Goal: Navigation & Orientation: Find specific page/section

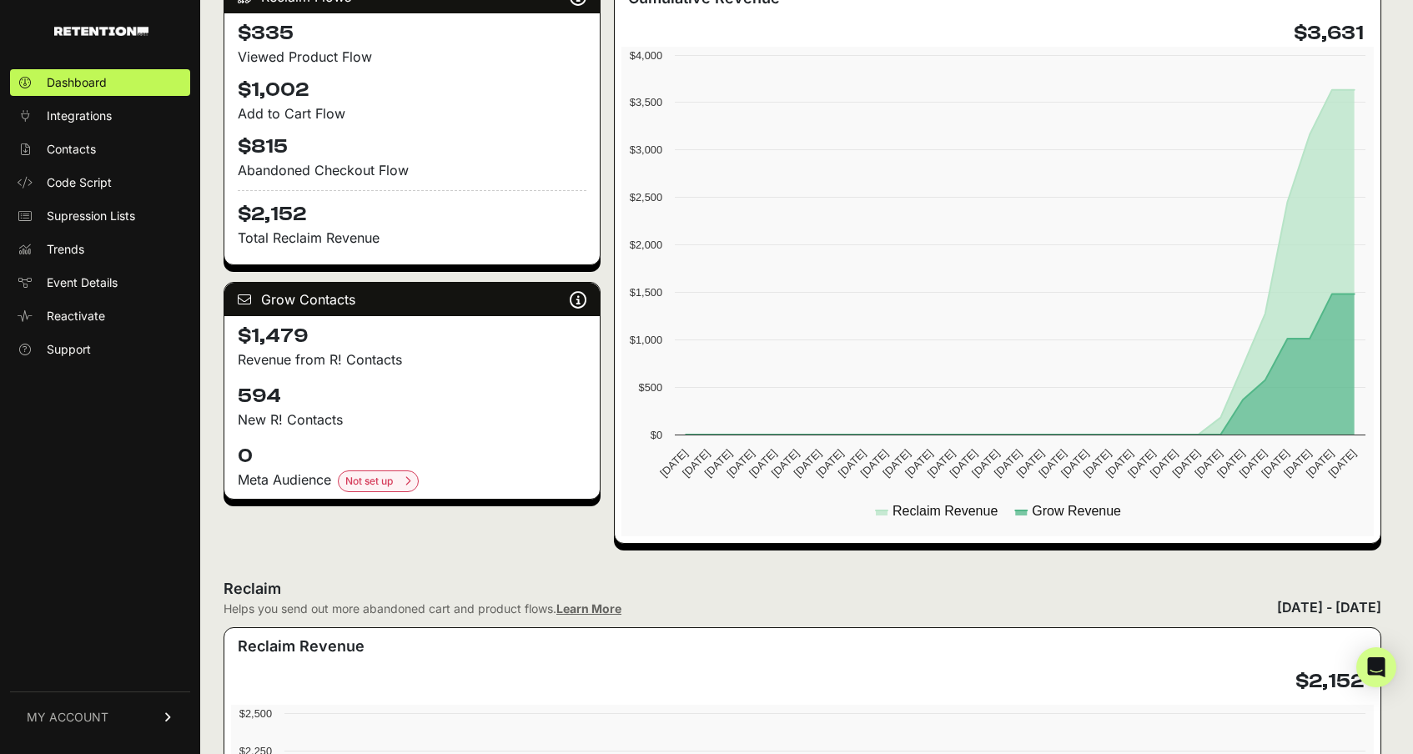
scroll to position [287, 0]
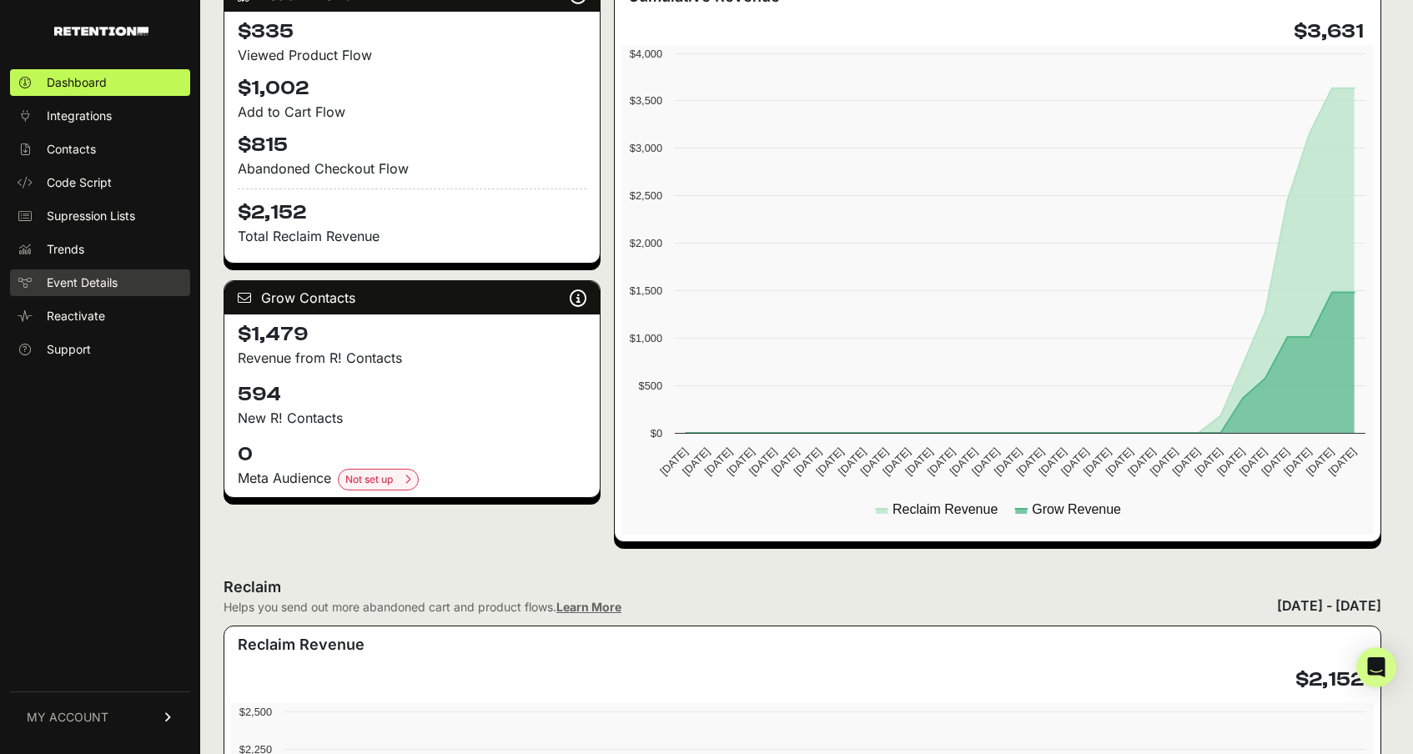
click at [129, 280] on link "Event Details" at bounding box center [100, 282] width 180 height 27
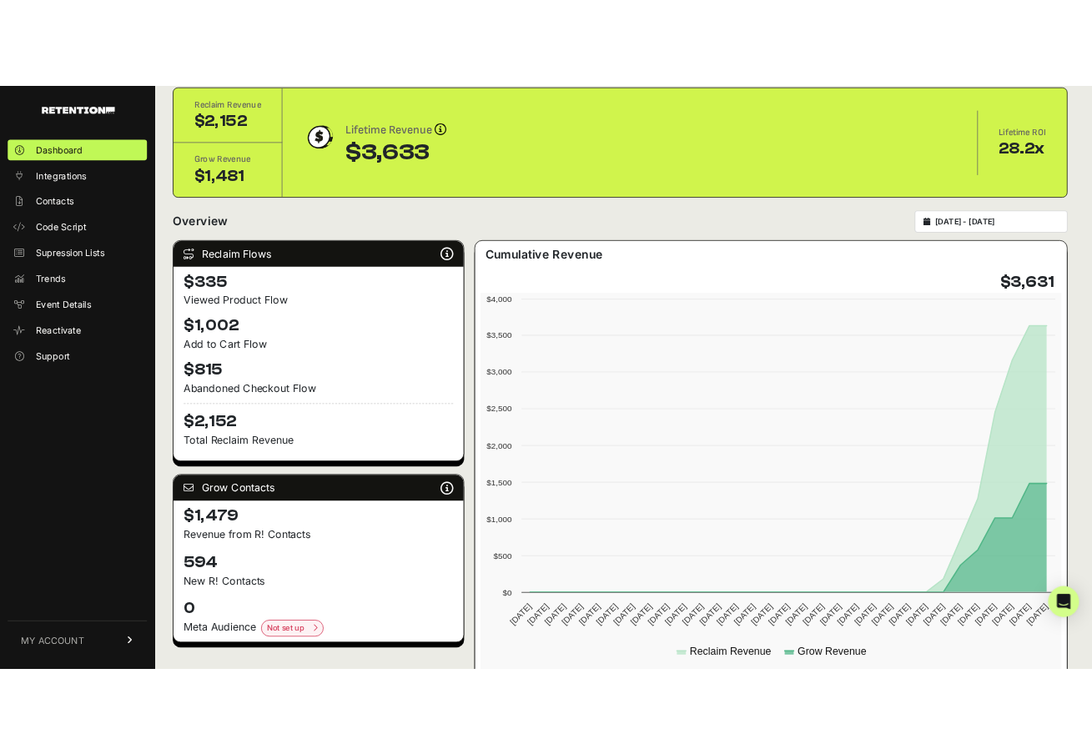
scroll to position [0, 0]
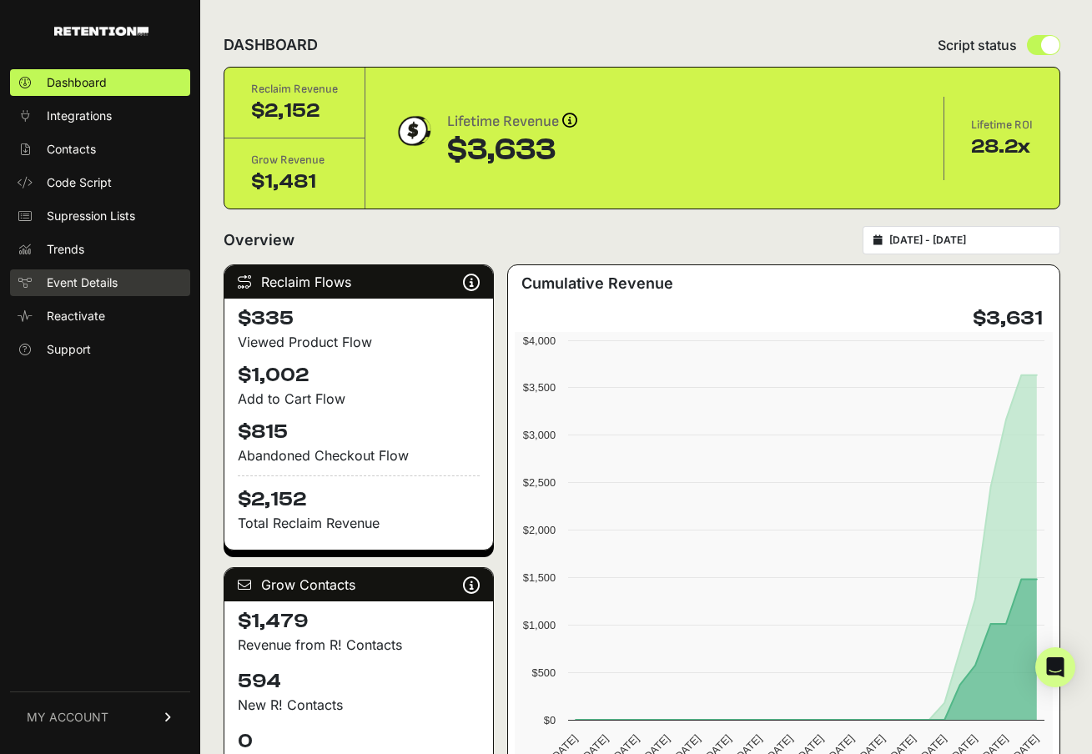
click at [113, 281] on span "Event Details" at bounding box center [82, 282] width 71 height 17
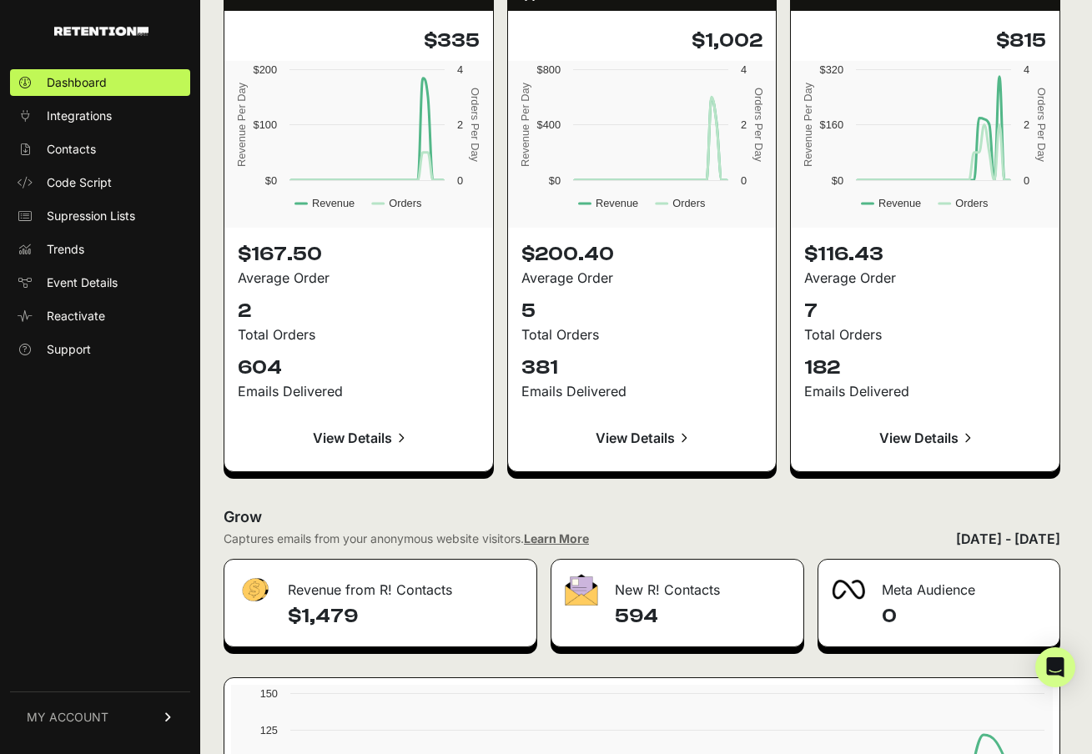
scroll to position [1417, 0]
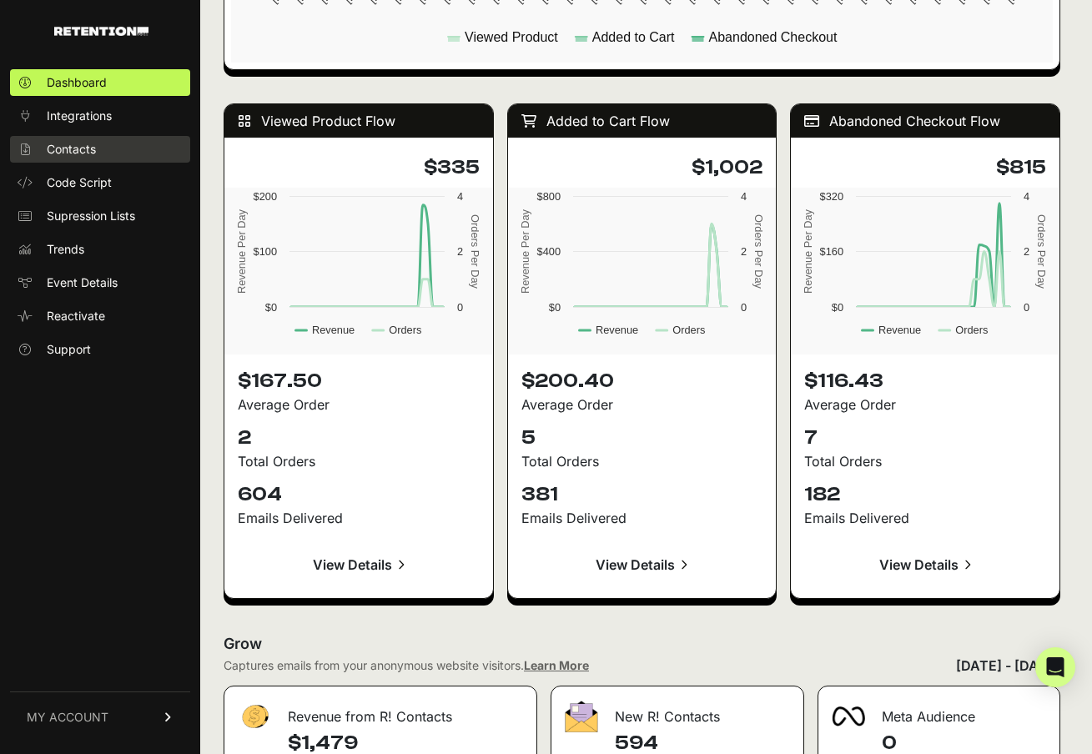
click at [166, 142] on link "Contacts" at bounding box center [100, 149] width 180 height 27
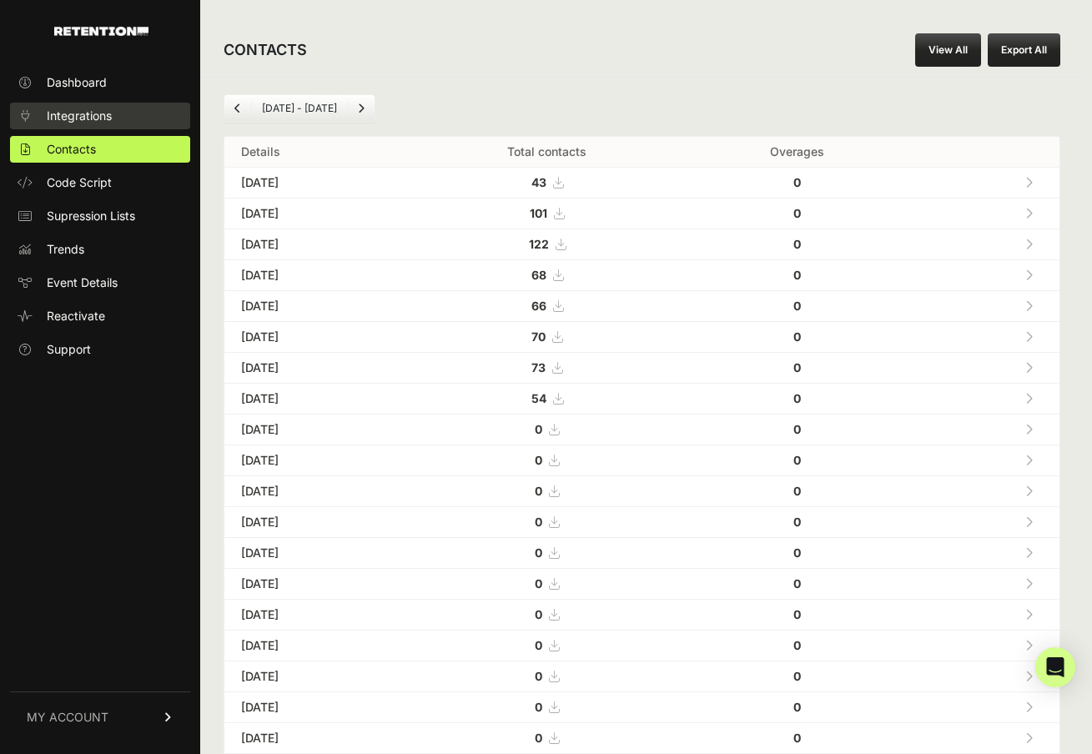
click at [93, 123] on span "Integrations" at bounding box center [79, 116] width 65 height 17
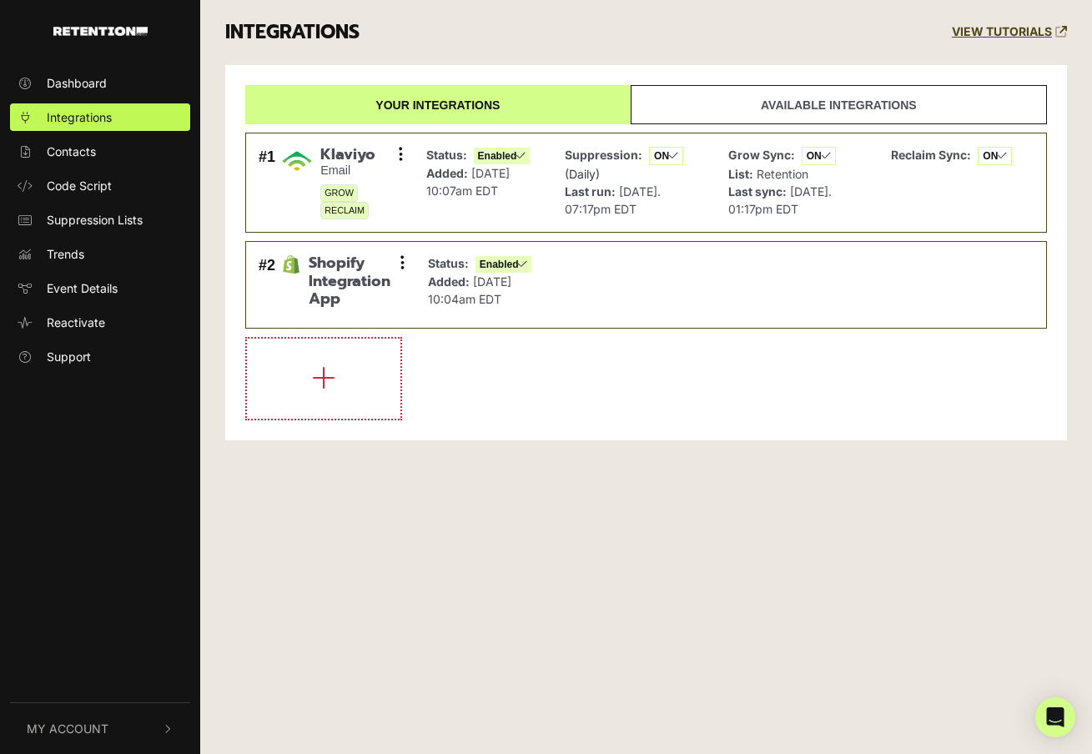
click at [98, 303] on ul "Dashboard Integrations Contacts Code Script Suppression Lists Trends Event Deta…" at bounding box center [100, 219] width 200 height 301
click at [81, 259] on span "Trends" at bounding box center [66, 254] width 38 height 18
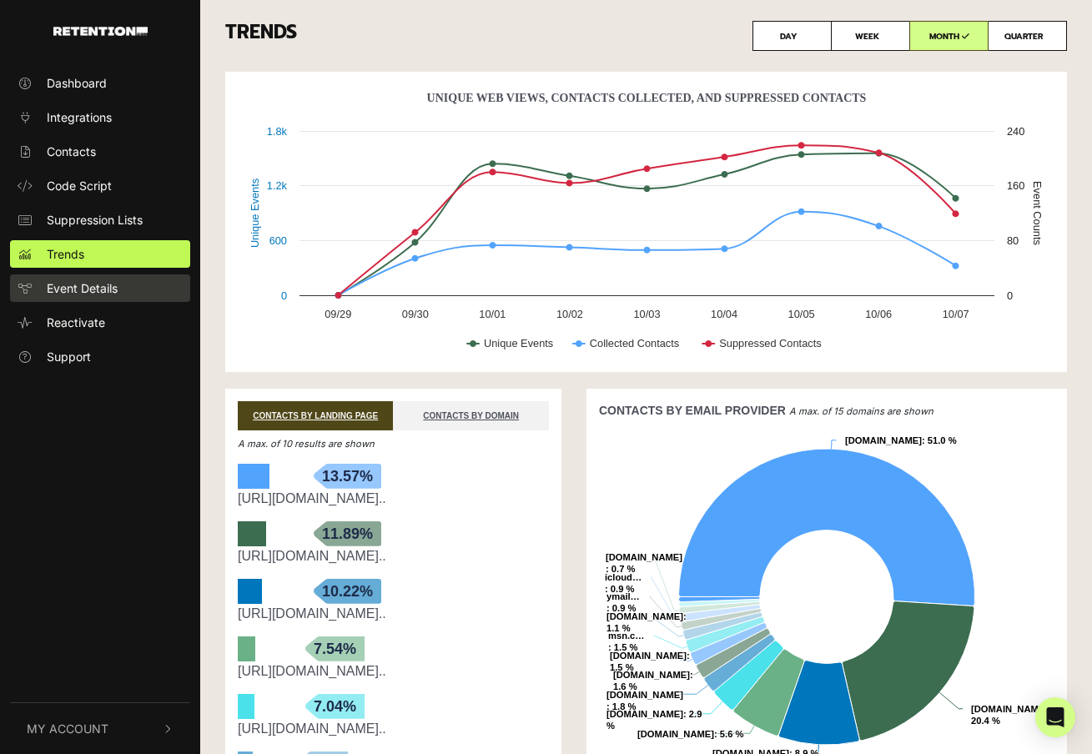
click at [90, 295] on span "Event Details" at bounding box center [82, 288] width 71 height 18
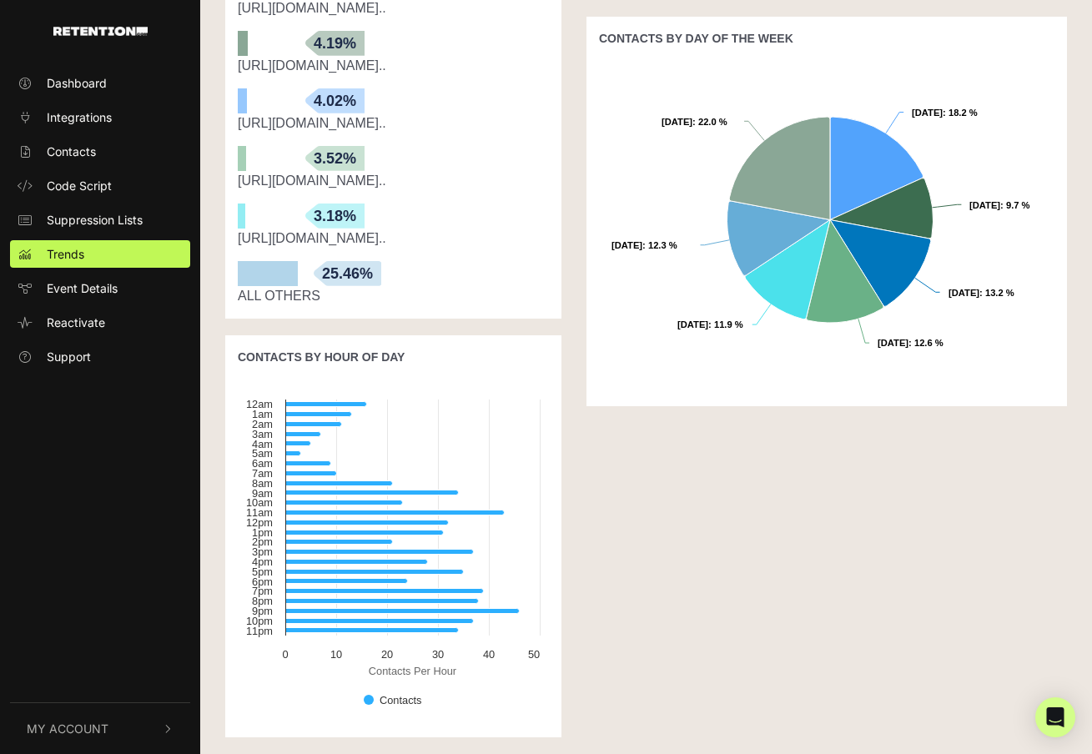
scroll to position [978, 0]
click at [95, 264] on link "Trends" at bounding box center [100, 254] width 180 height 28
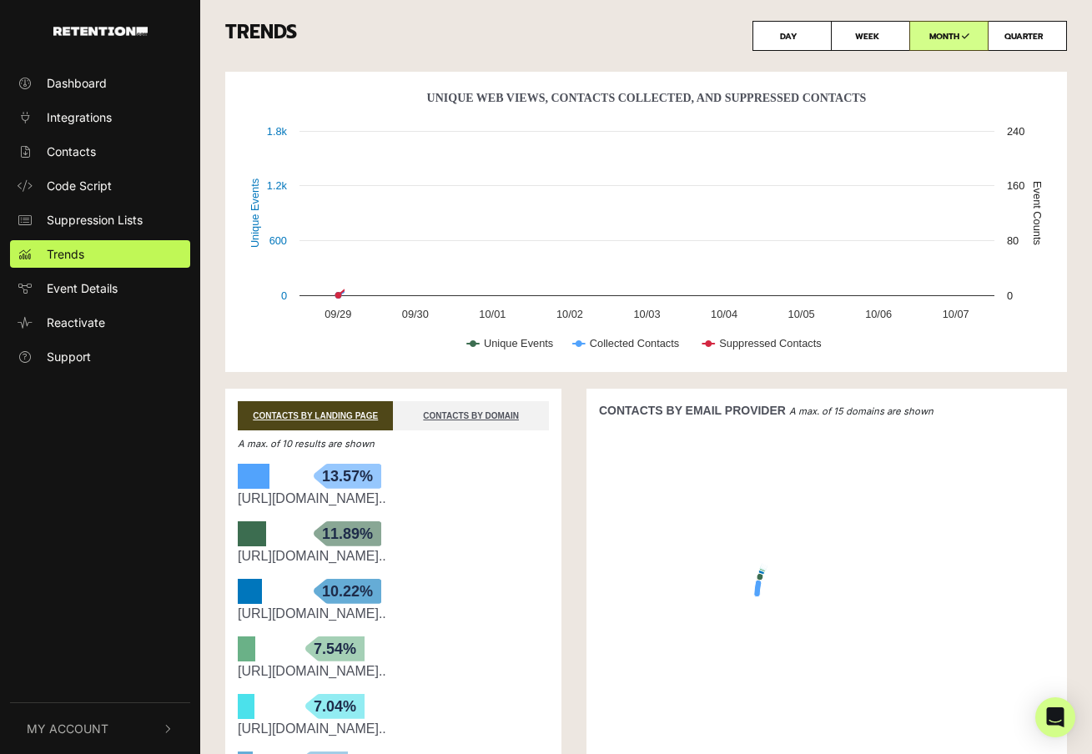
click at [94, 299] on link "Event Details" at bounding box center [100, 288] width 180 height 28
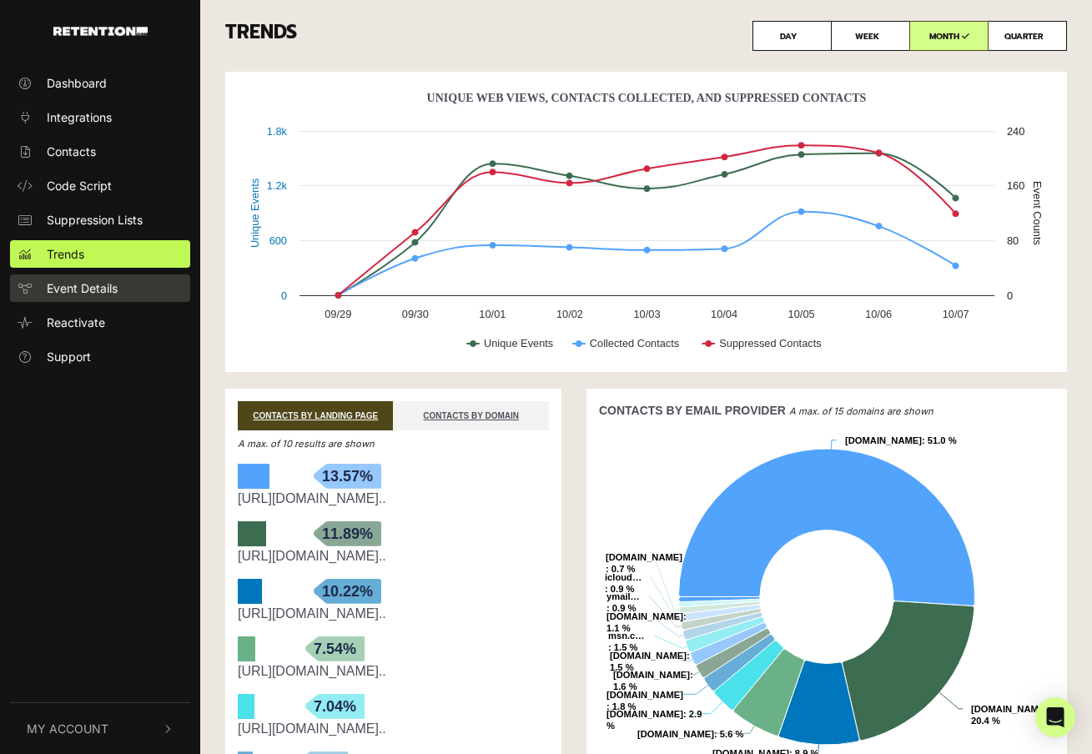
click at [113, 298] on link "Event Details" at bounding box center [100, 288] width 180 height 28
click at [93, 282] on span "Event Details" at bounding box center [82, 288] width 71 height 18
click at [85, 98] on ul "Dashboard Integrations Contacts Code Script Suppression Lists Trends Event Deta…" at bounding box center [100, 219] width 200 height 301
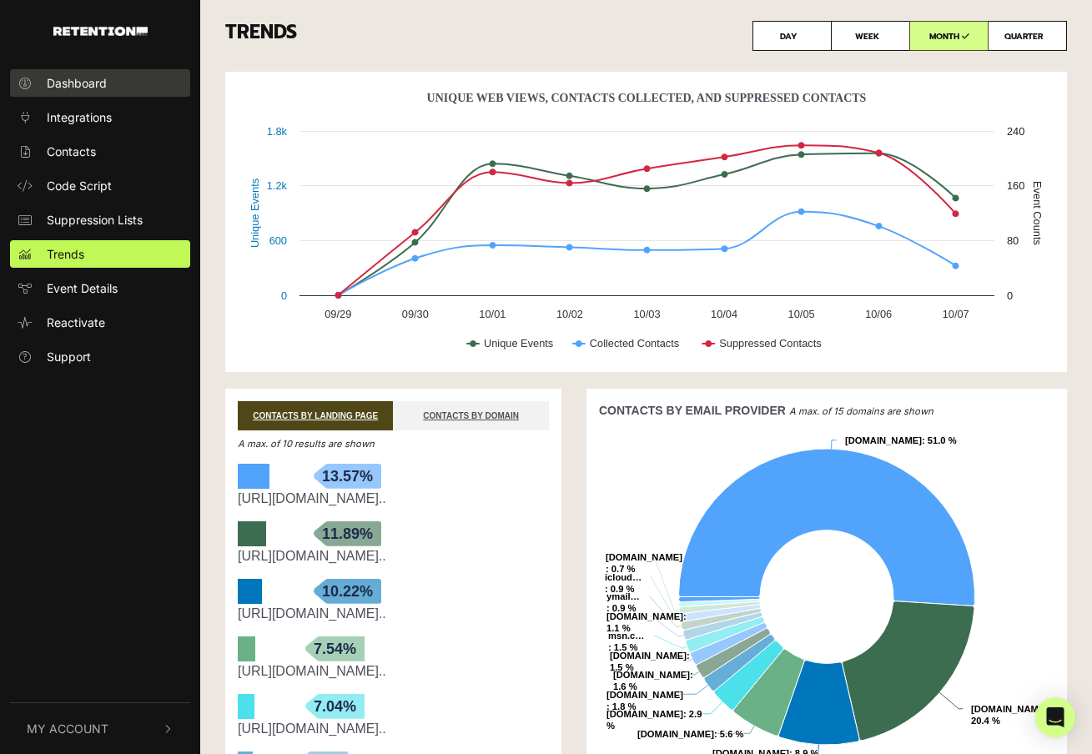
click at [71, 83] on span "Dashboard" at bounding box center [77, 83] width 60 height 18
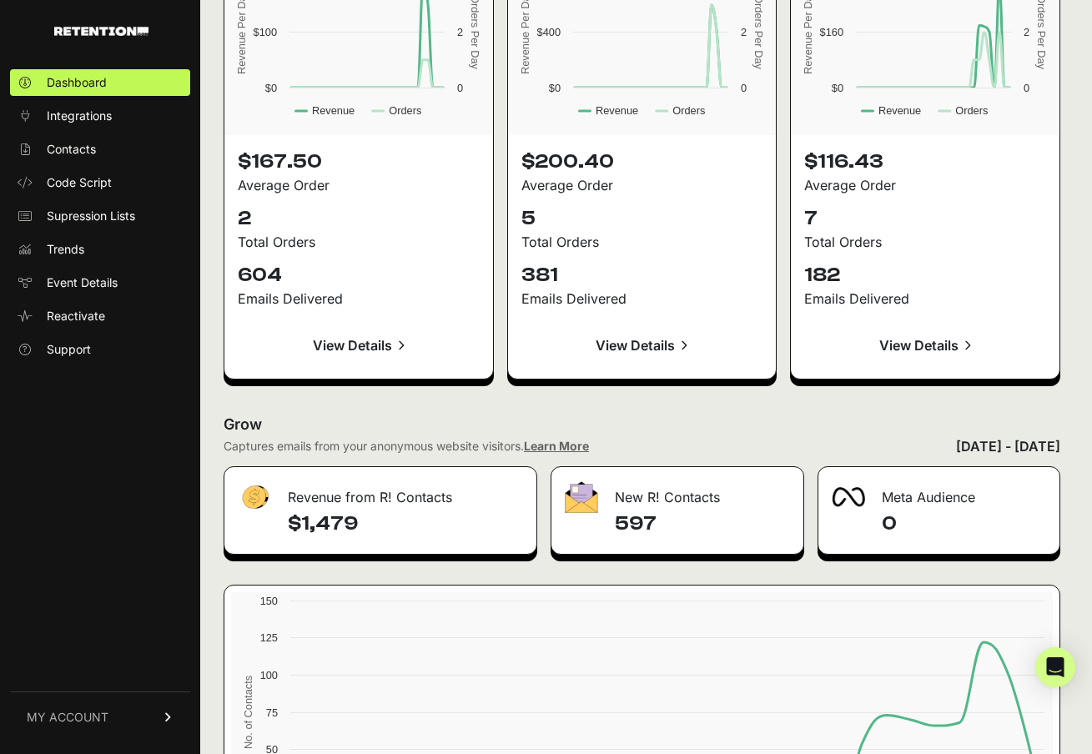
scroll to position [1637, 0]
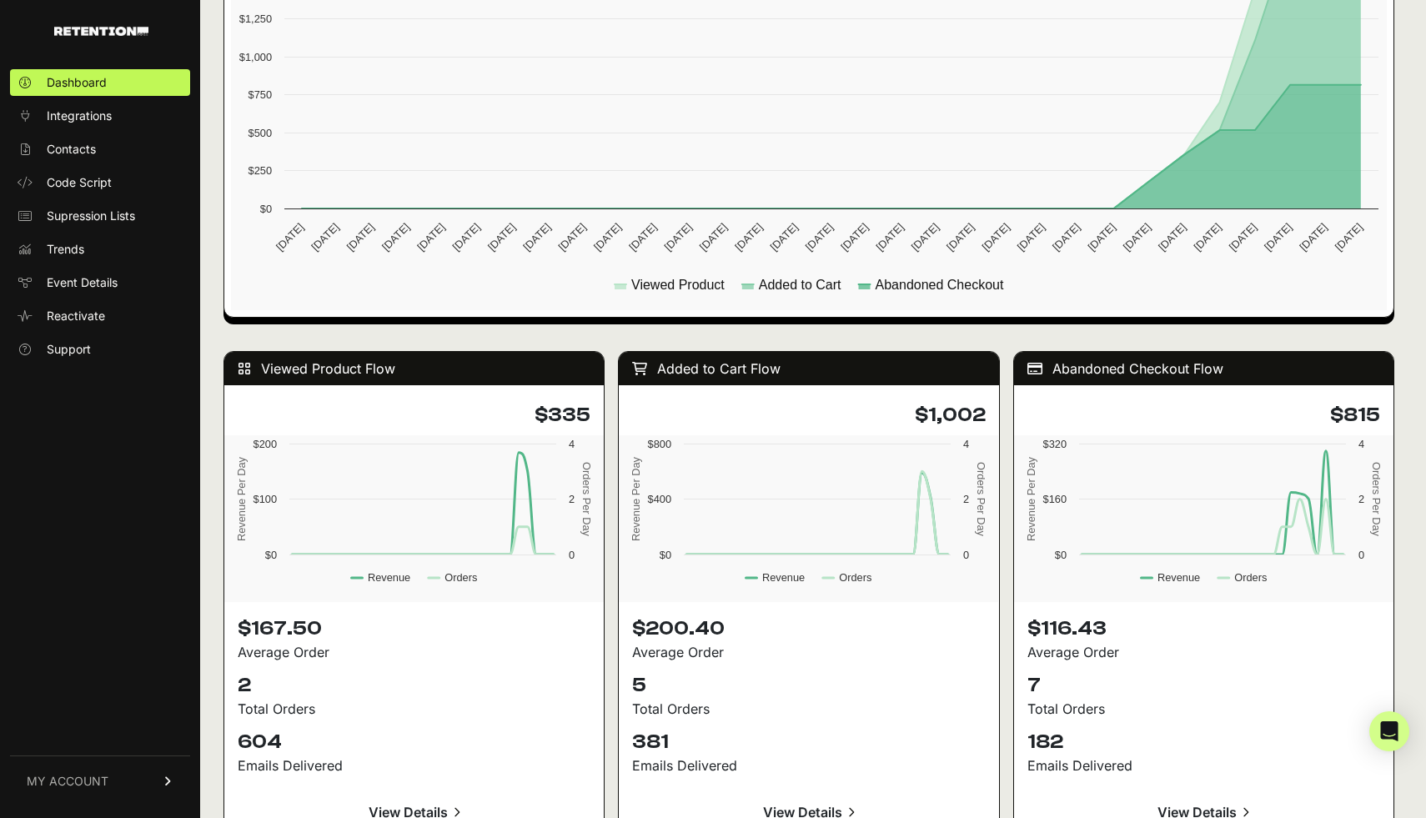
scroll to position [1528, 0]
